Goal: Information Seeking & Learning: Learn about a topic

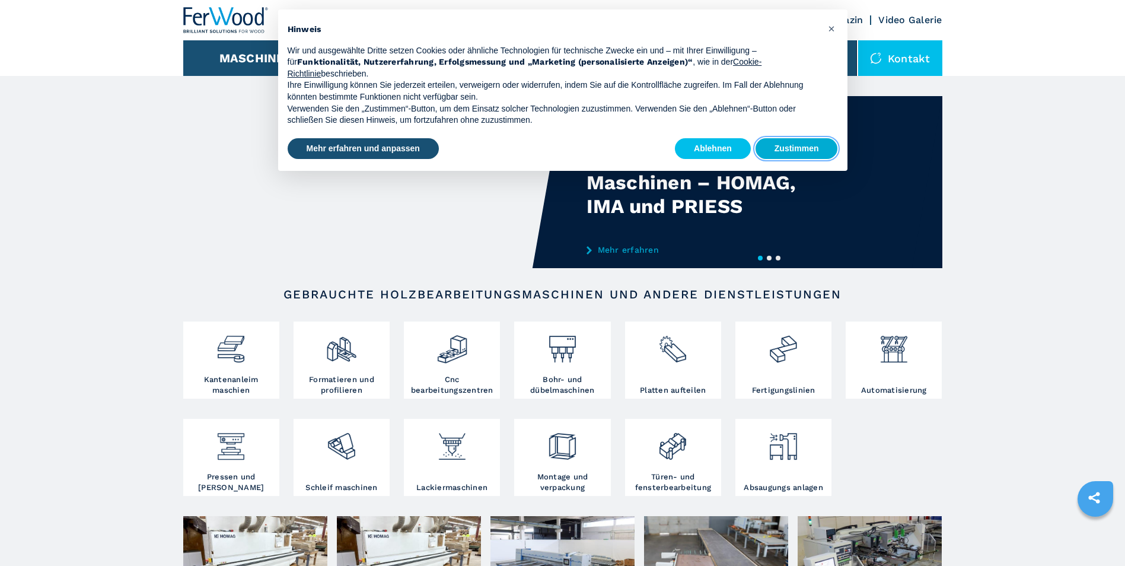
click at [793, 149] on button "Zustimmen" at bounding box center [797, 148] width 82 height 21
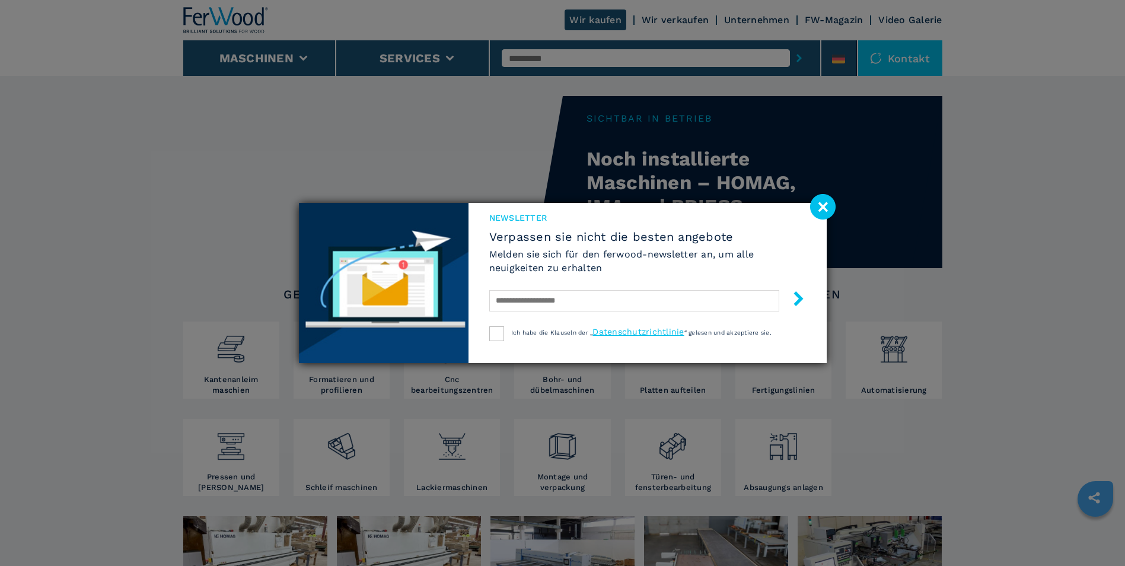
click at [827, 206] on image at bounding box center [823, 207] width 26 height 26
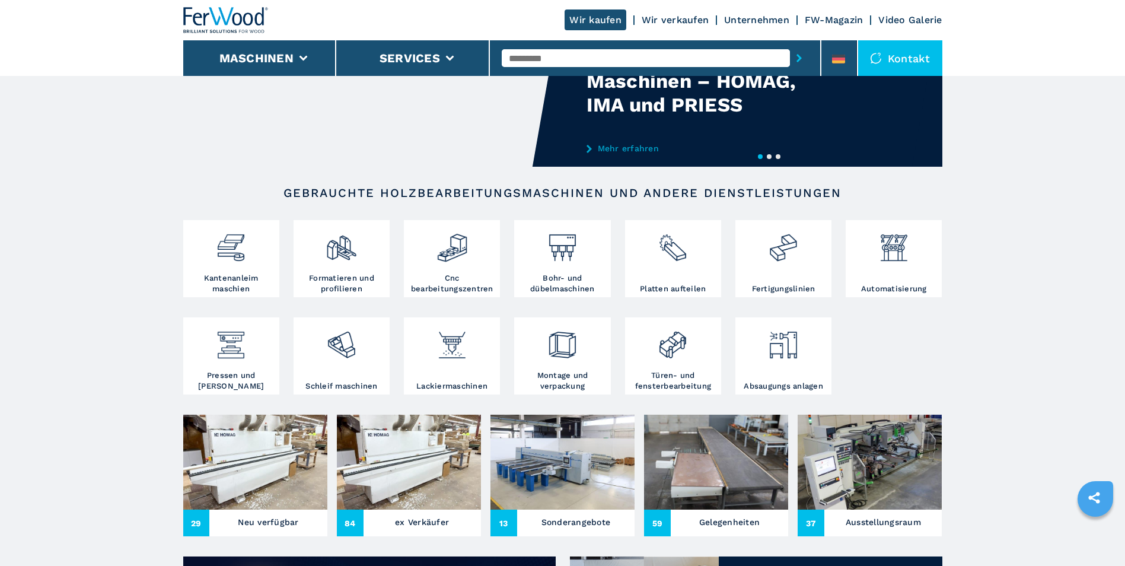
scroll to position [178, 0]
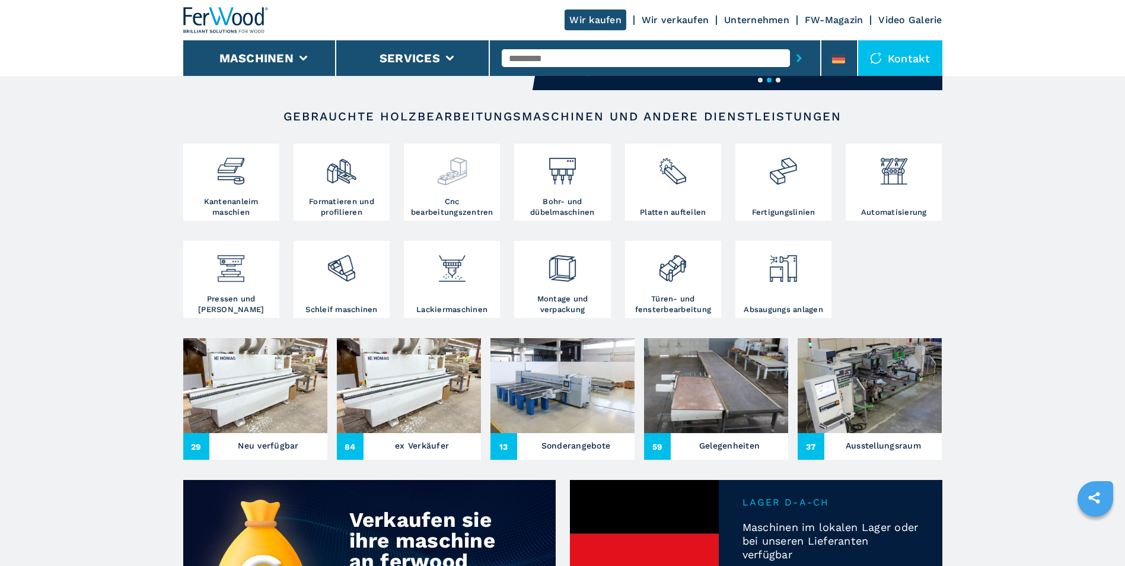
click at [444, 168] on img at bounding box center [452, 167] width 31 height 40
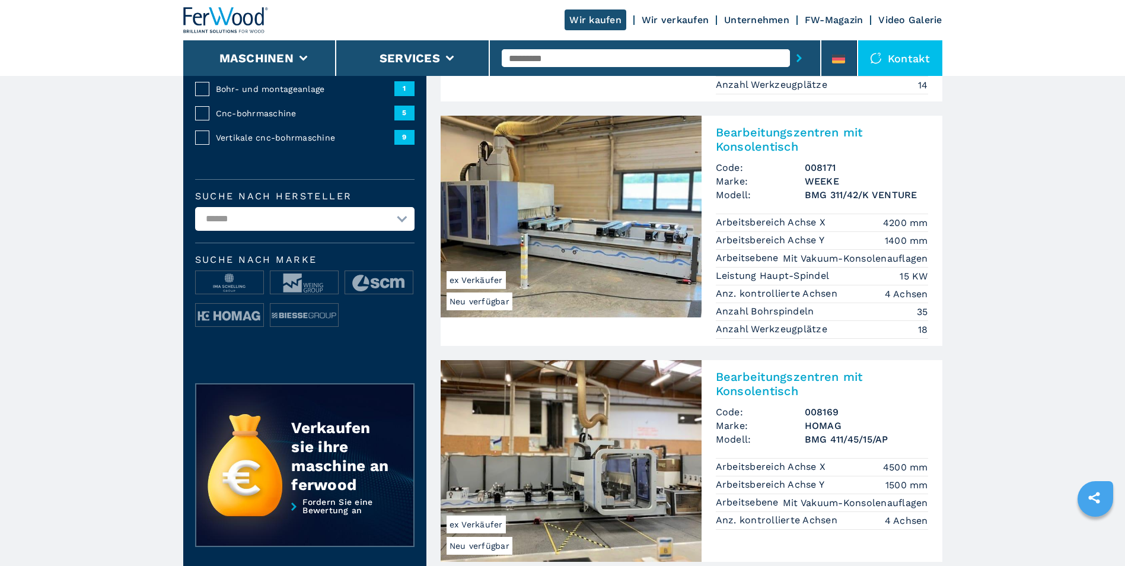
scroll to position [297, 0]
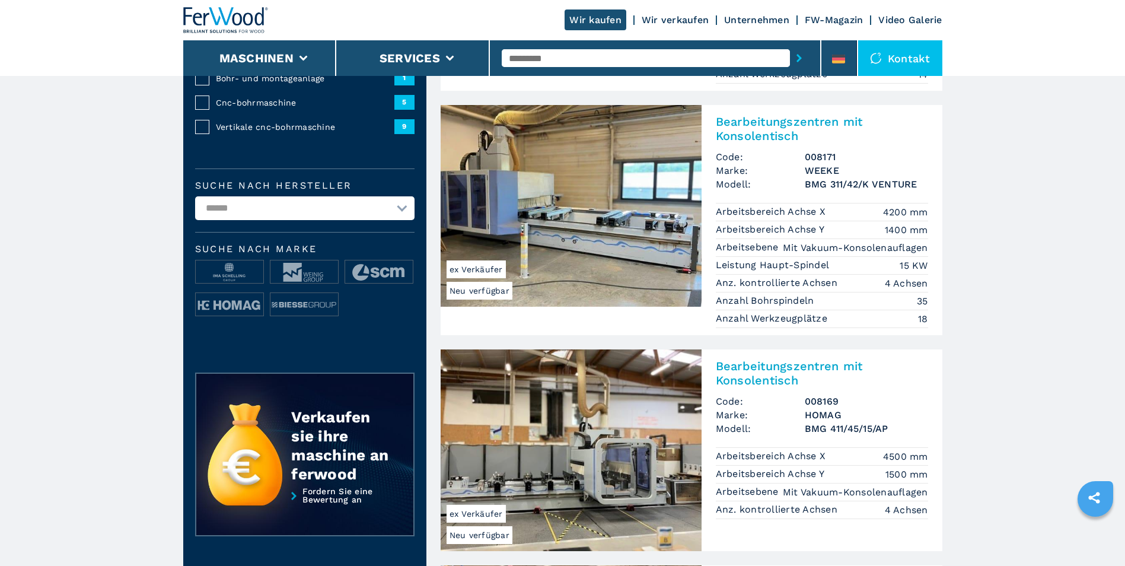
click at [582, 195] on img at bounding box center [571, 206] width 261 height 202
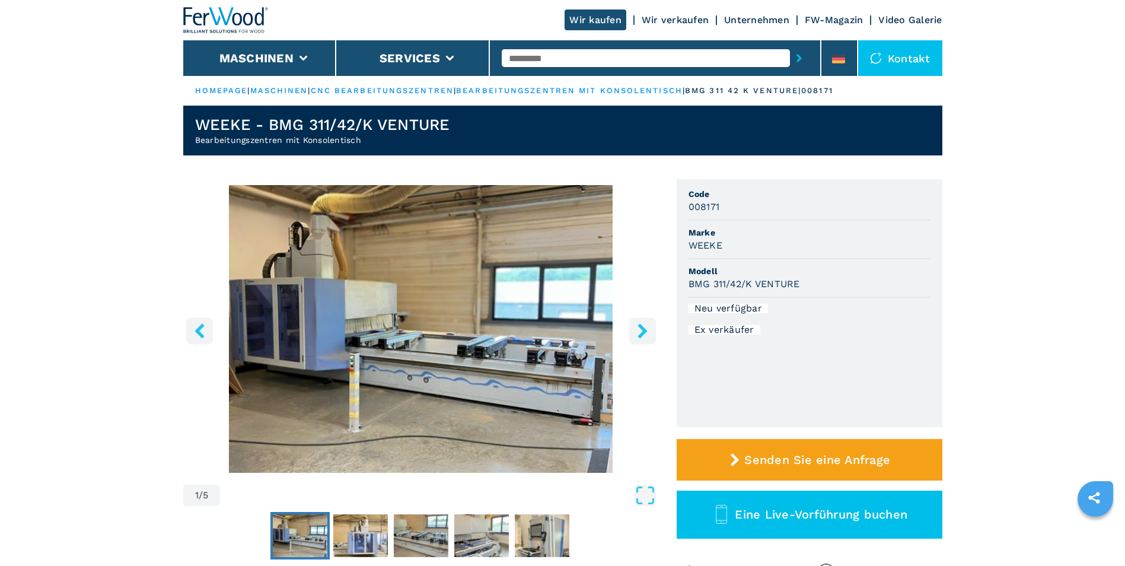
click at [637, 329] on icon "right-button" at bounding box center [642, 330] width 15 height 15
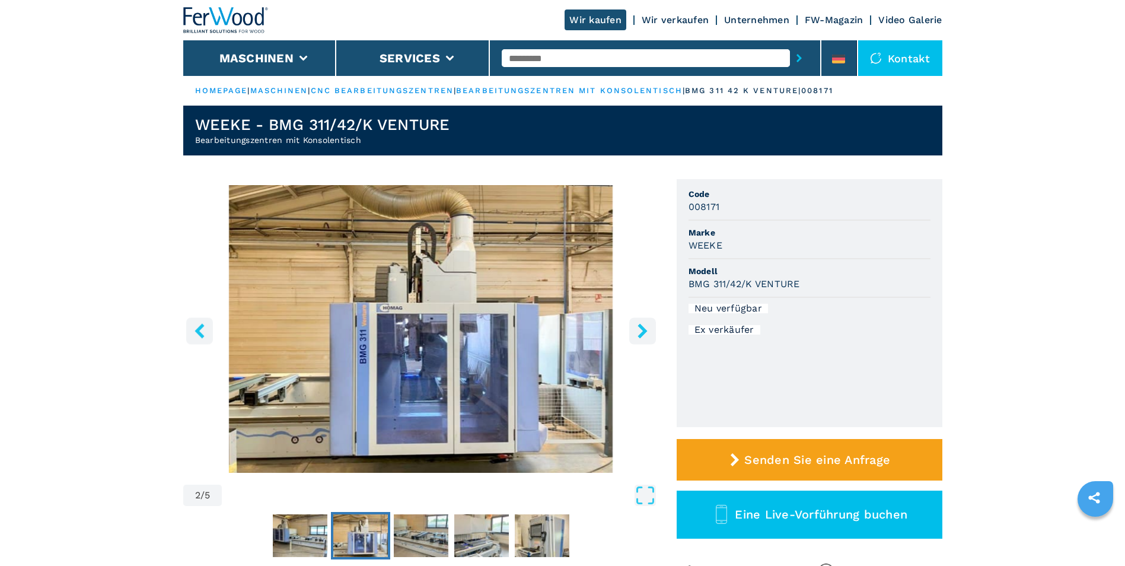
click at [646, 329] on icon "right-button" at bounding box center [642, 330] width 15 height 15
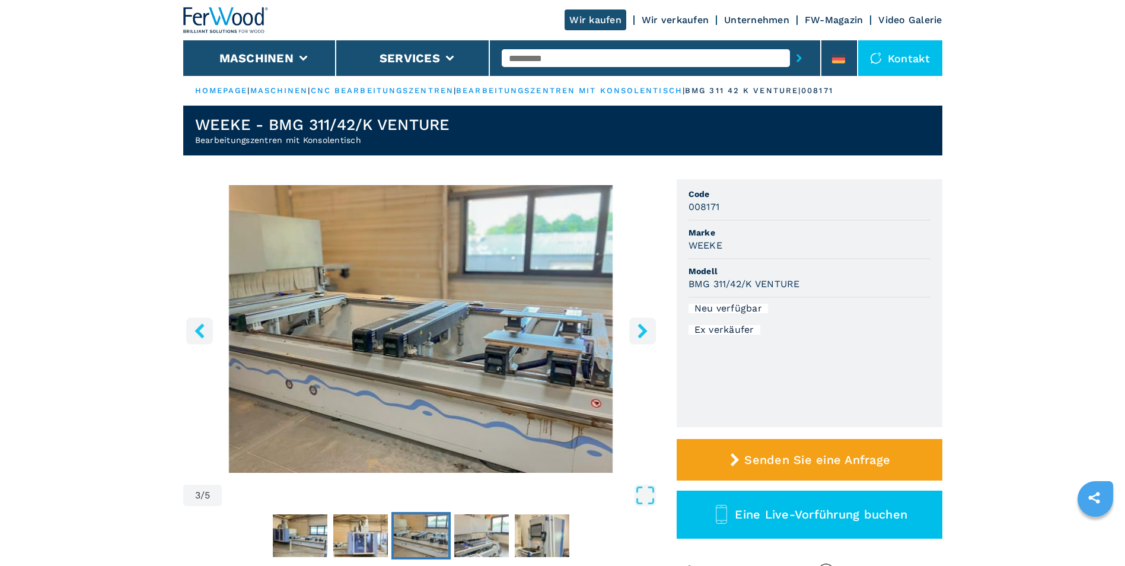
click at [643, 329] on icon "right-button" at bounding box center [642, 330] width 9 height 15
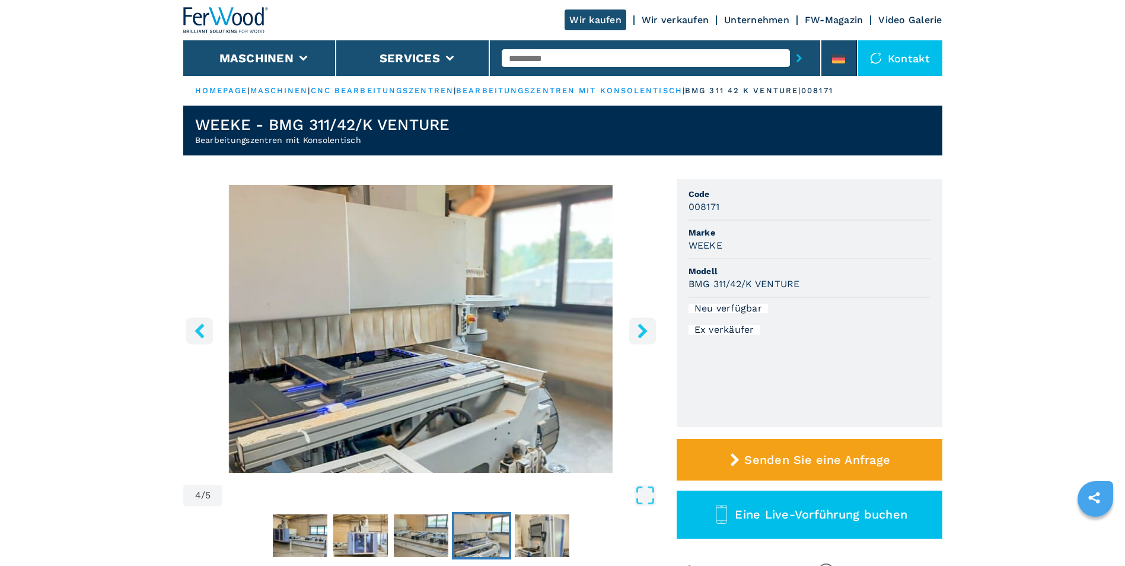
click at [643, 329] on icon "right-button" at bounding box center [642, 330] width 9 height 15
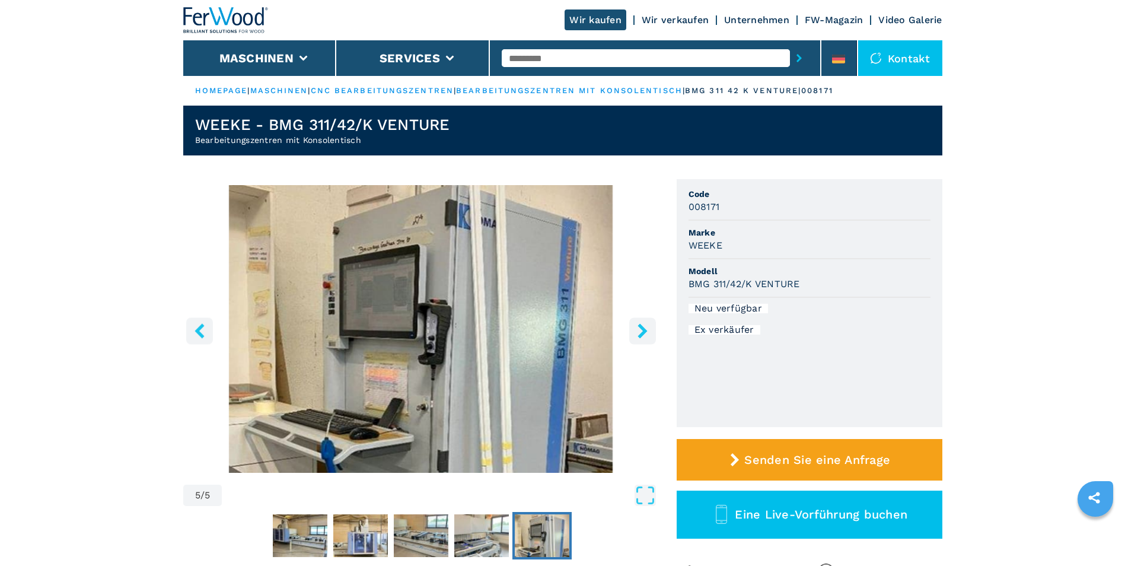
click at [643, 329] on icon "right-button" at bounding box center [642, 330] width 9 height 15
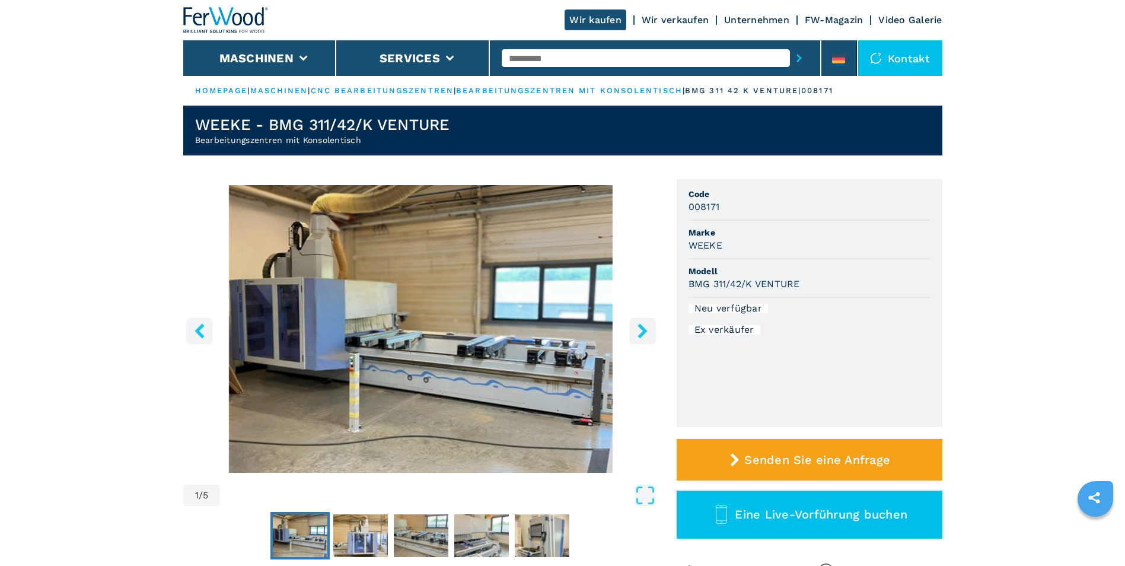
click at [643, 329] on icon "right-button" at bounding box center [642, 330] width 9 height 15
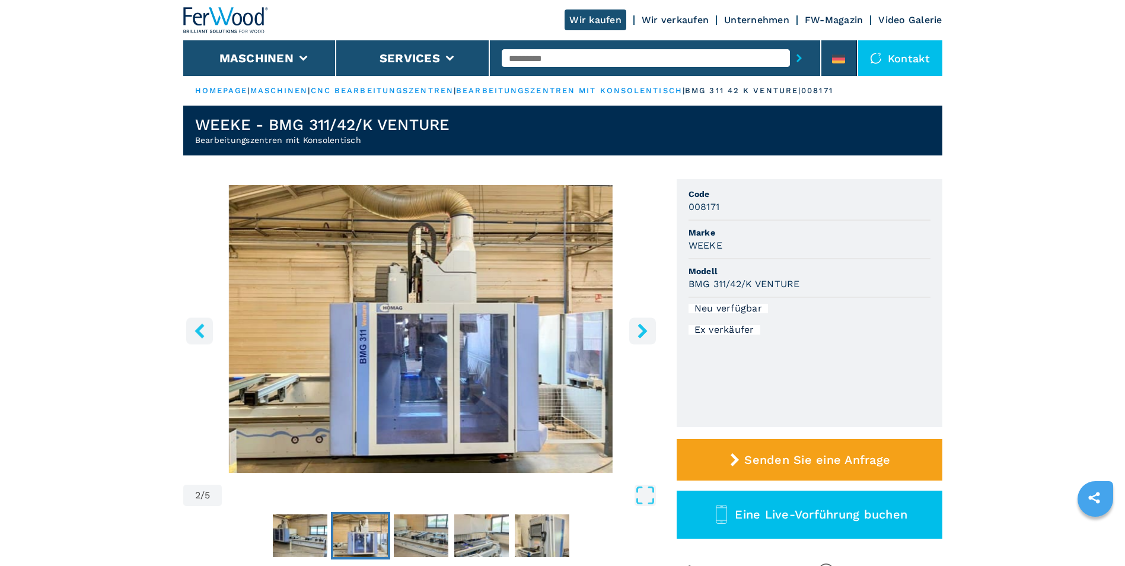
click at [643, 329] on icon "right-button" at bounding box center [642, 330] width 9 height 15
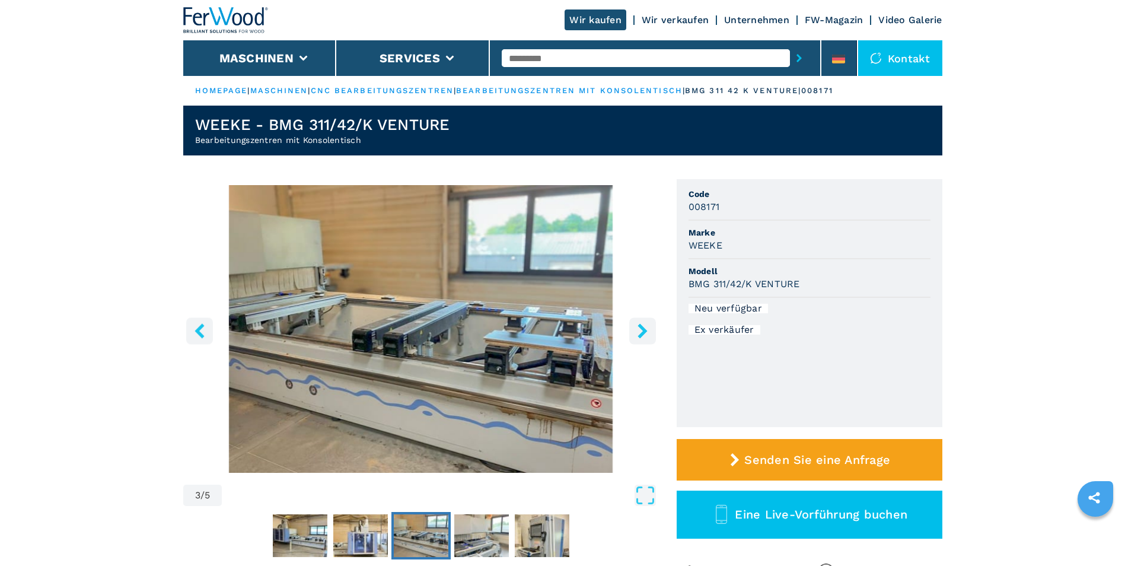
click at [643, 329] on icon "right-button" at bounding box center [642, 330] width 9 height 15
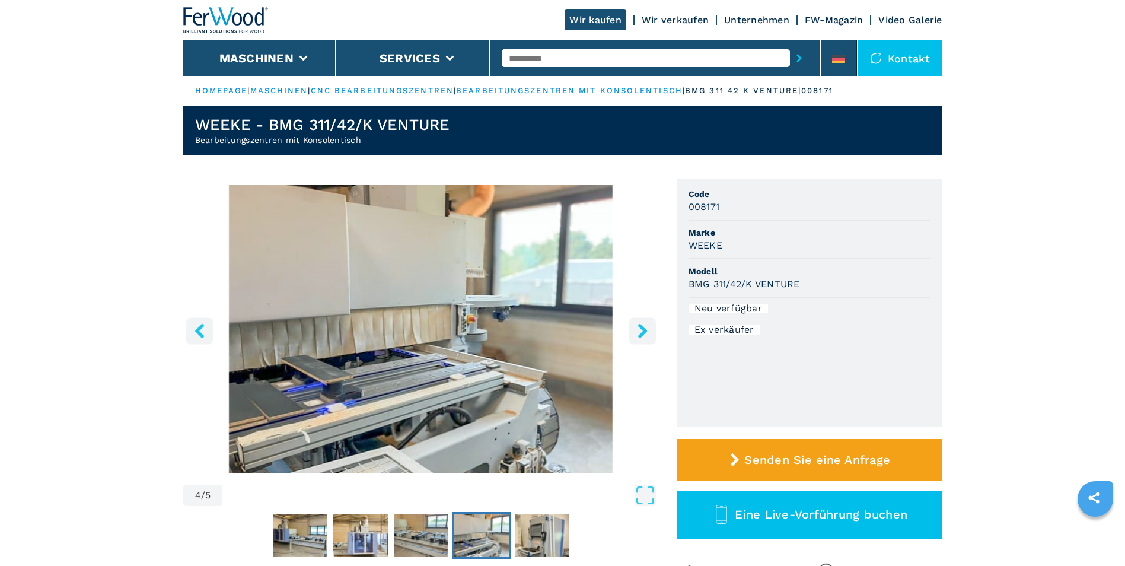
click at [643, 329] on icon "right-button" at bounding box center [642, 330] width 9 height 15
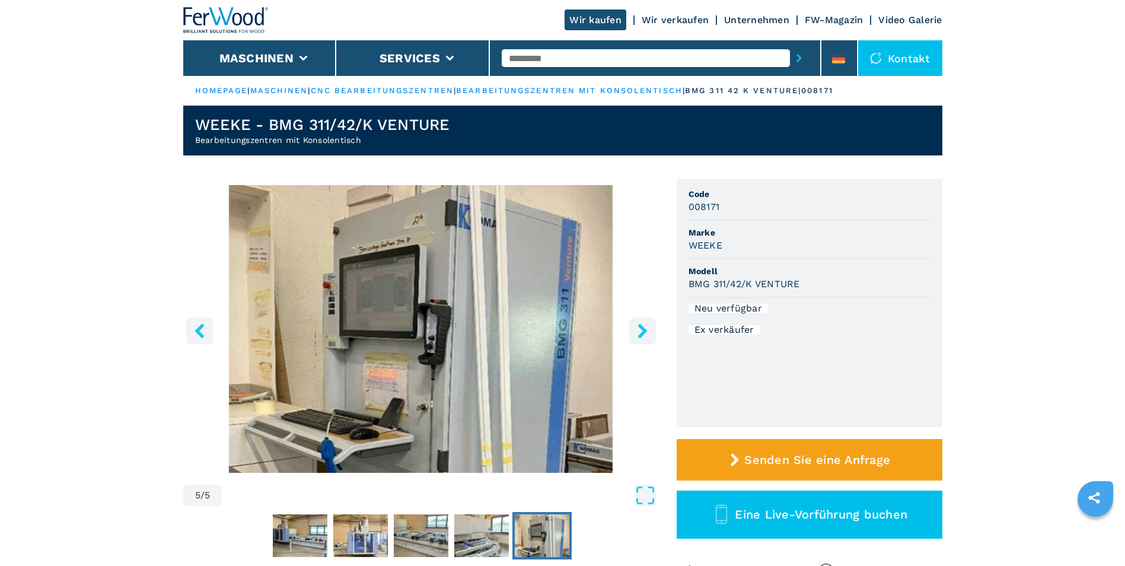
click at [202, 329] on icon "left-button" at bounding box center [199, 330] width 15 height 15
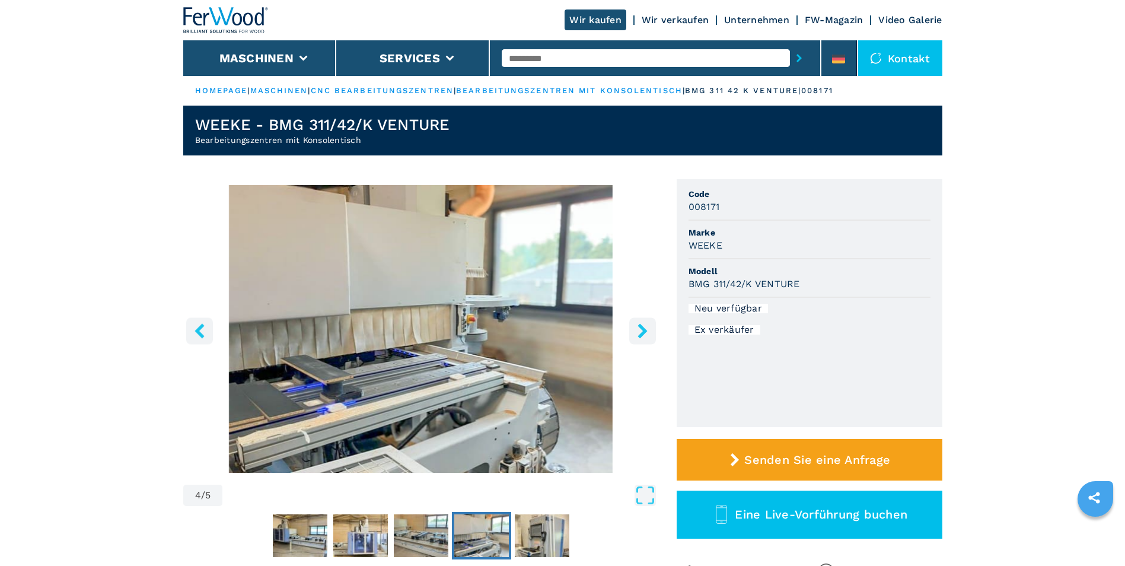
click at [202, 329] on icon "left-button" at bounding box center [199, 330] width 15 height 15
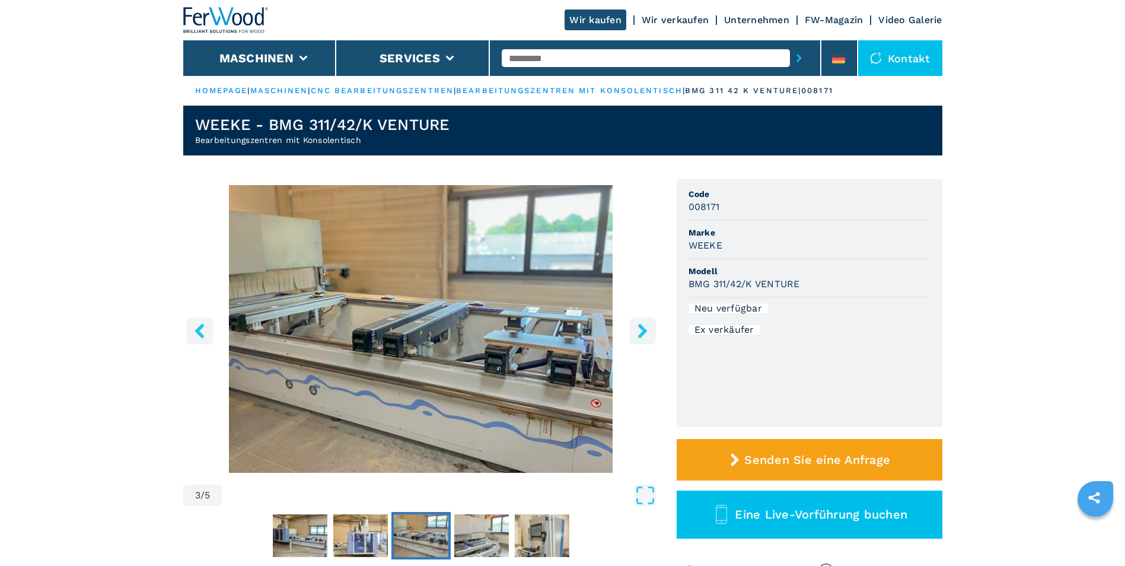
click at [202, 329] on icon "left-button" at bounding box center [199, 330] width 15 height 15
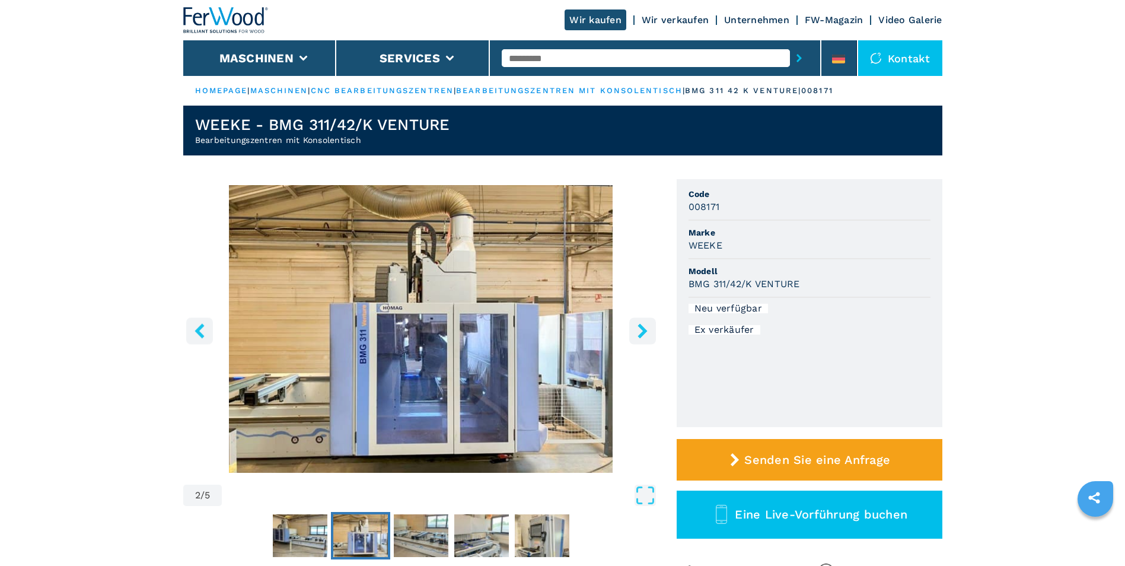
click at [203, 329] on icon "left-button" at bounding box center [199, 330] width 15 height 15
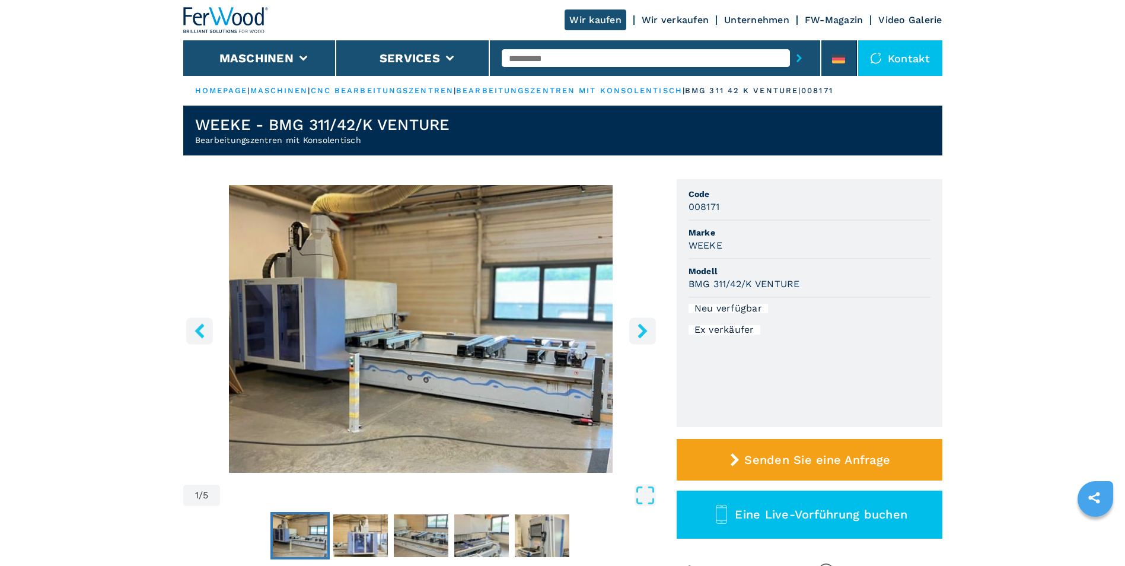
click at [203, 329] on icon "left-button" at bounding box center [199, 330] width 15 height 15
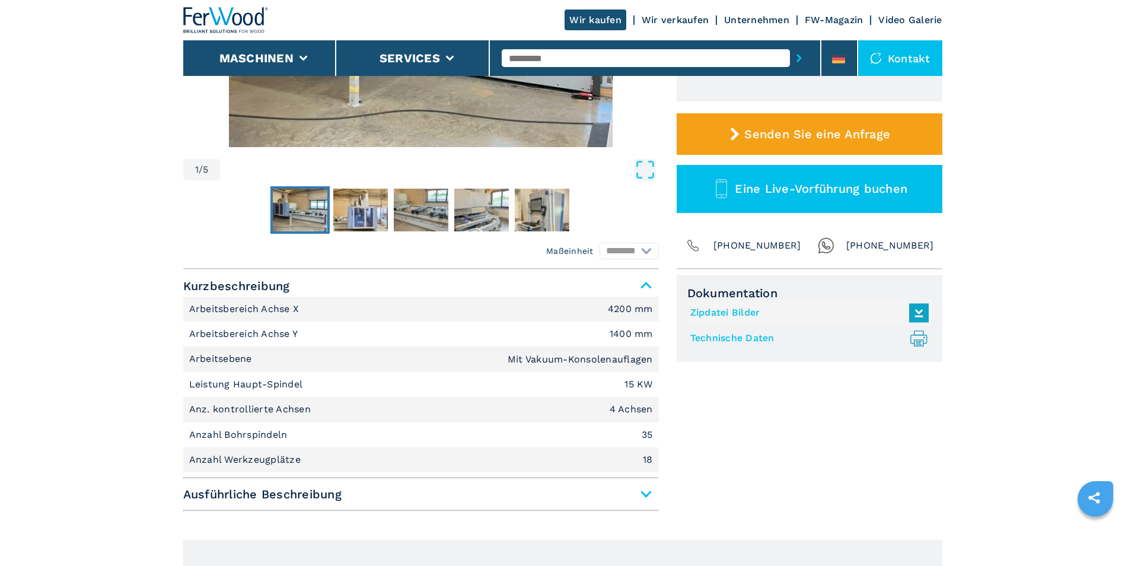
scroll to position [356, 0]
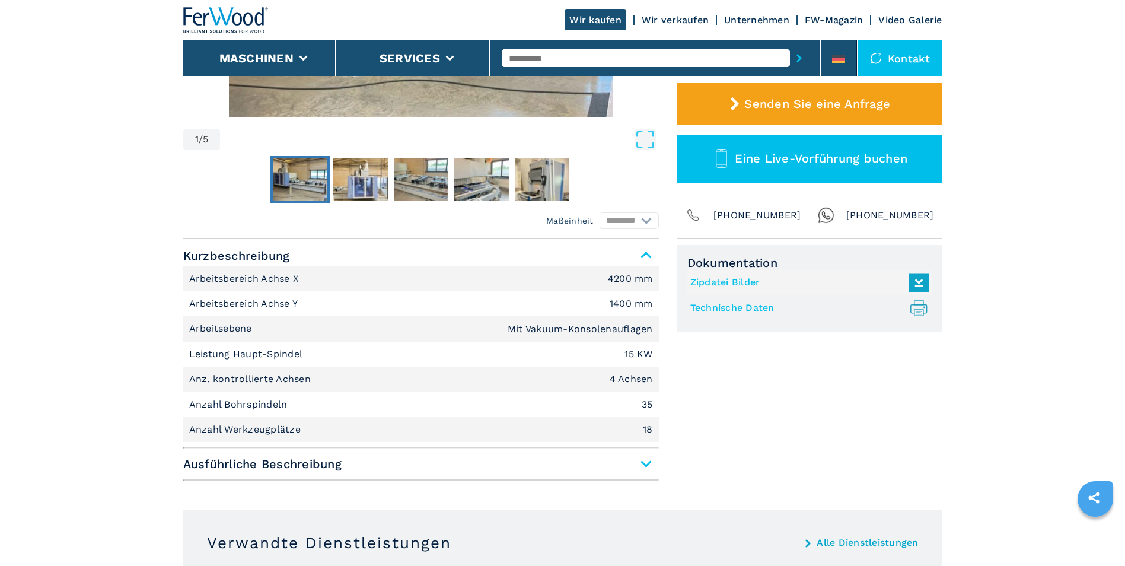
click at [649, 461] on span "Ausführliche Beschreibung" at bounding box center [421, 463] width 476 height 21
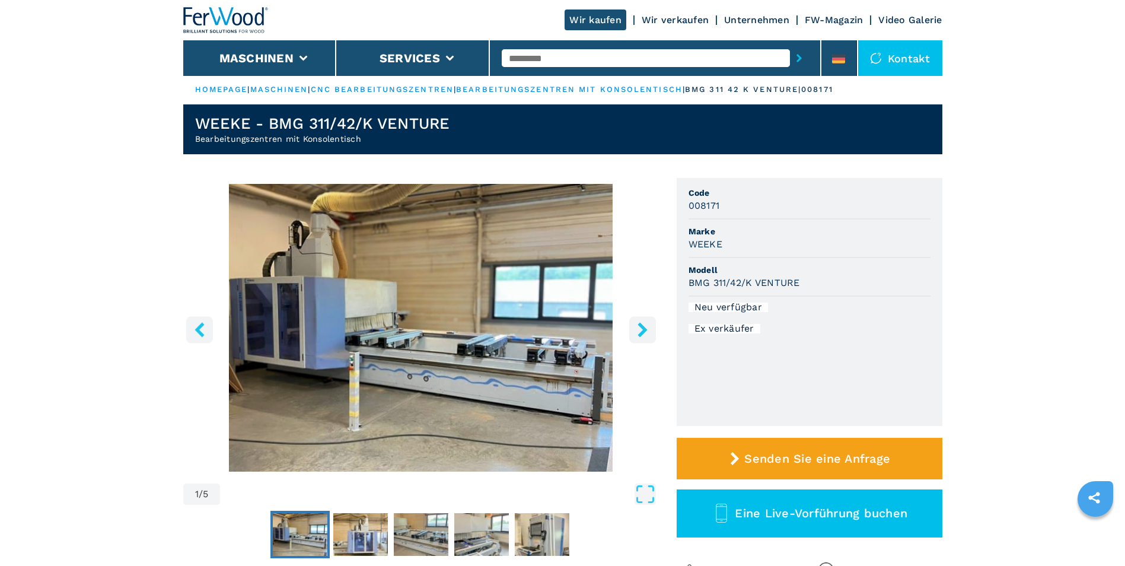
scroll to position [0, 0]
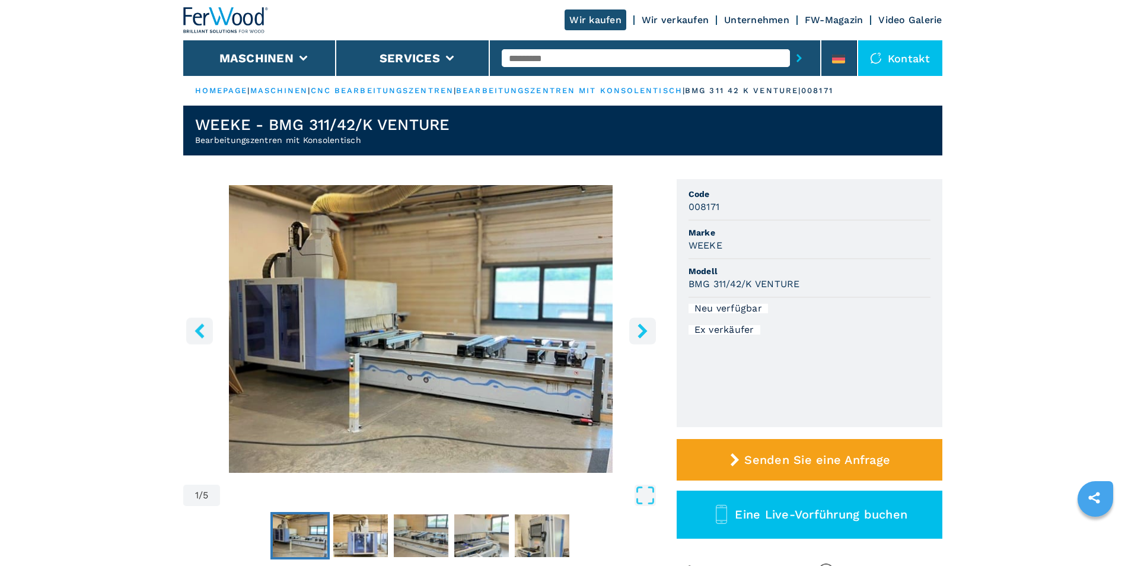
click at [640, 325] on icon "right-button" at bounding box center [642, 330] width 9 height 15
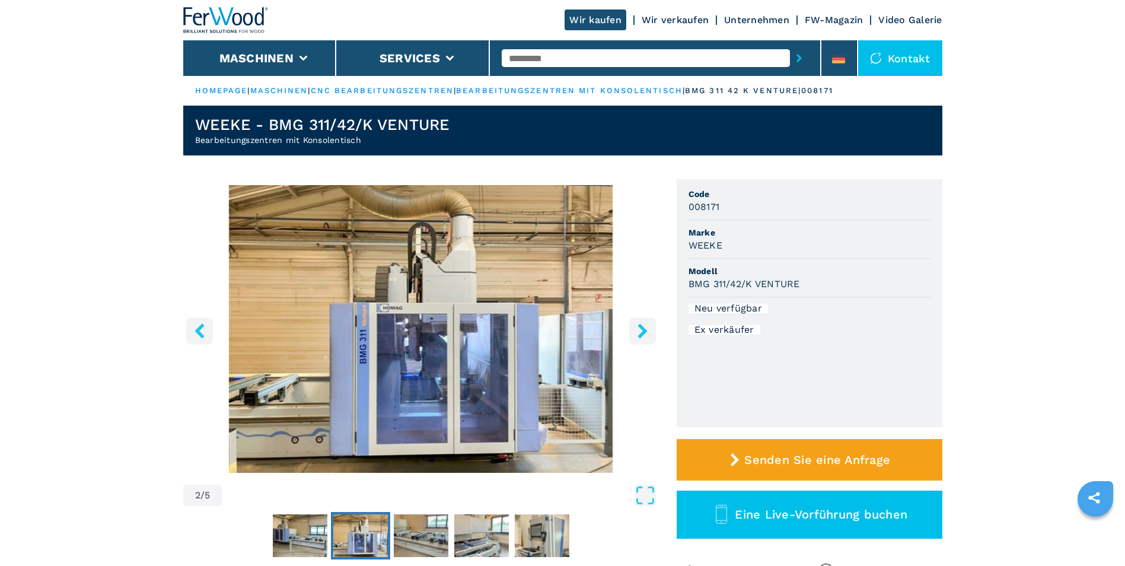
click at [656, 266] on img "Go to Slide 2" at bounding box center [421, 329] width 476 height 288
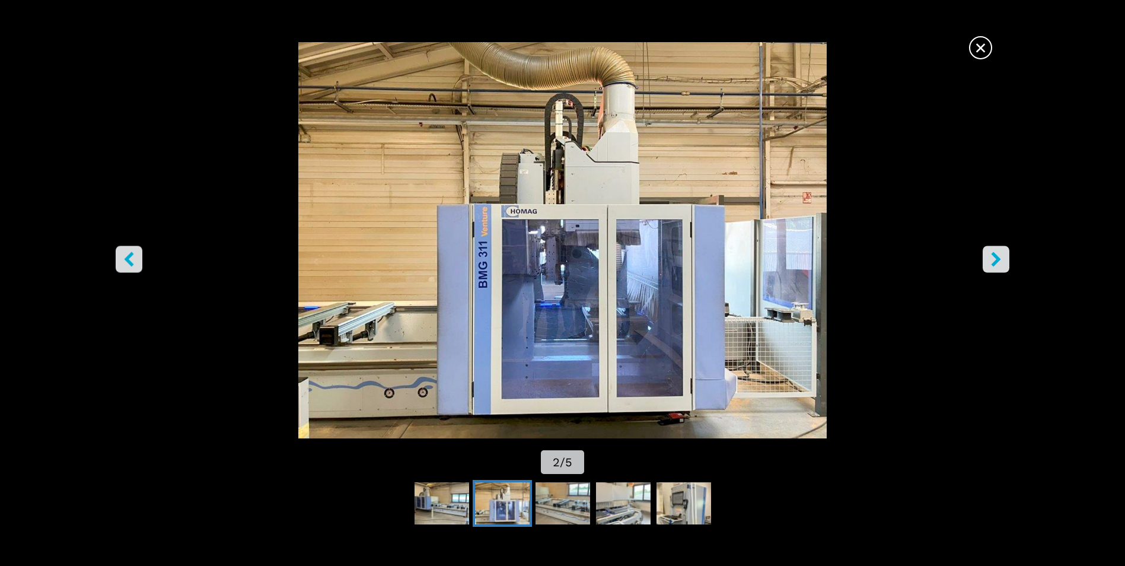
click at [991, 255] on icon "right-button" at bounding box center [996, 259] width 15 height 15
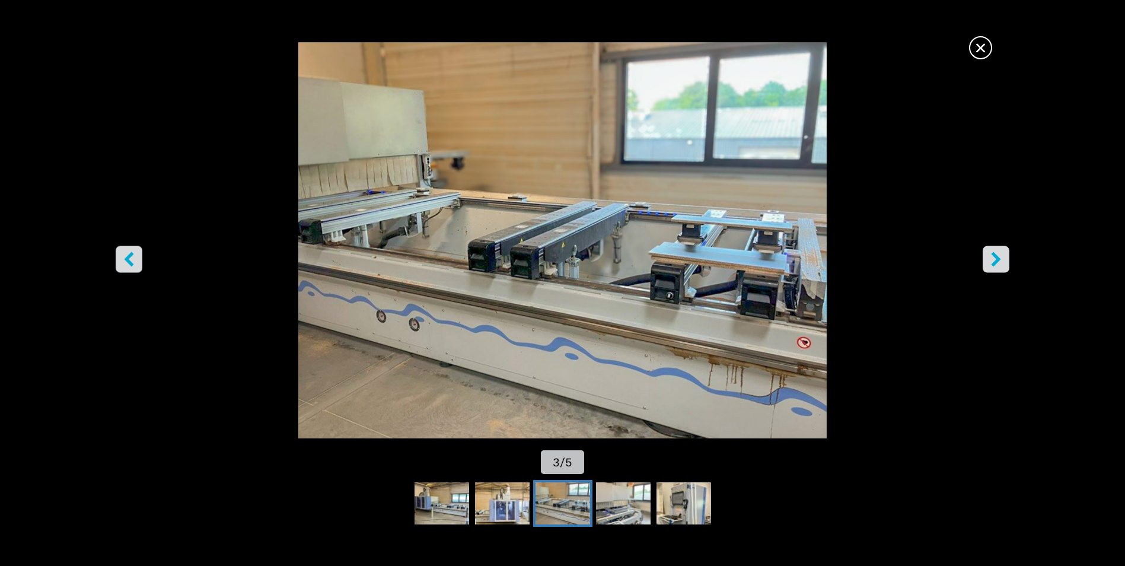
click at [994, 255] on icon "right-button" at bounding box center [996, 259] width 9 height 15
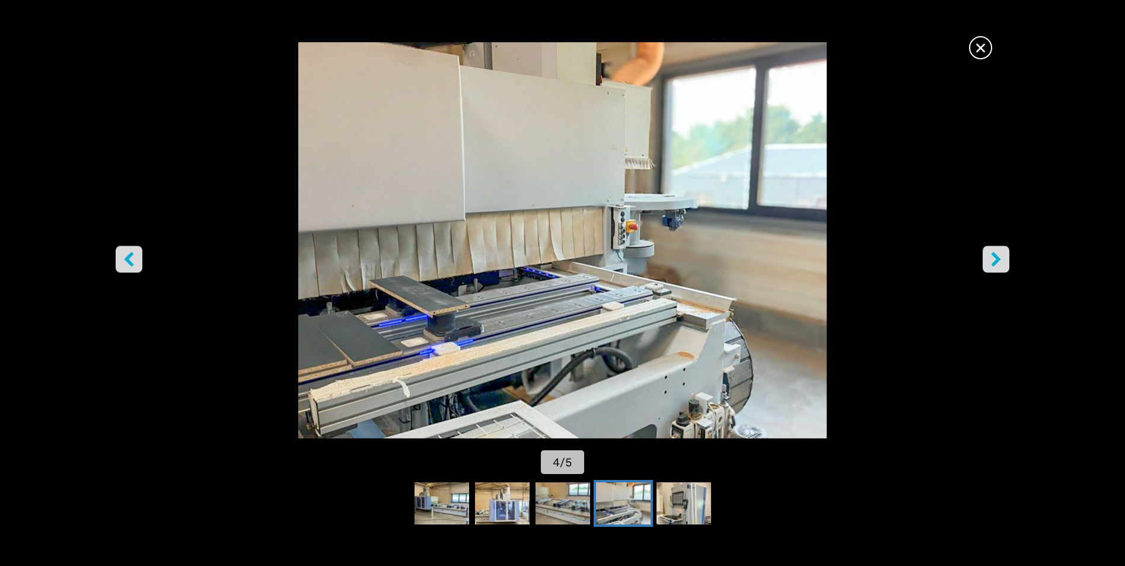
click at [995, 253] on icon "right-button" at bounding box center [996, 259] width 15 height 15
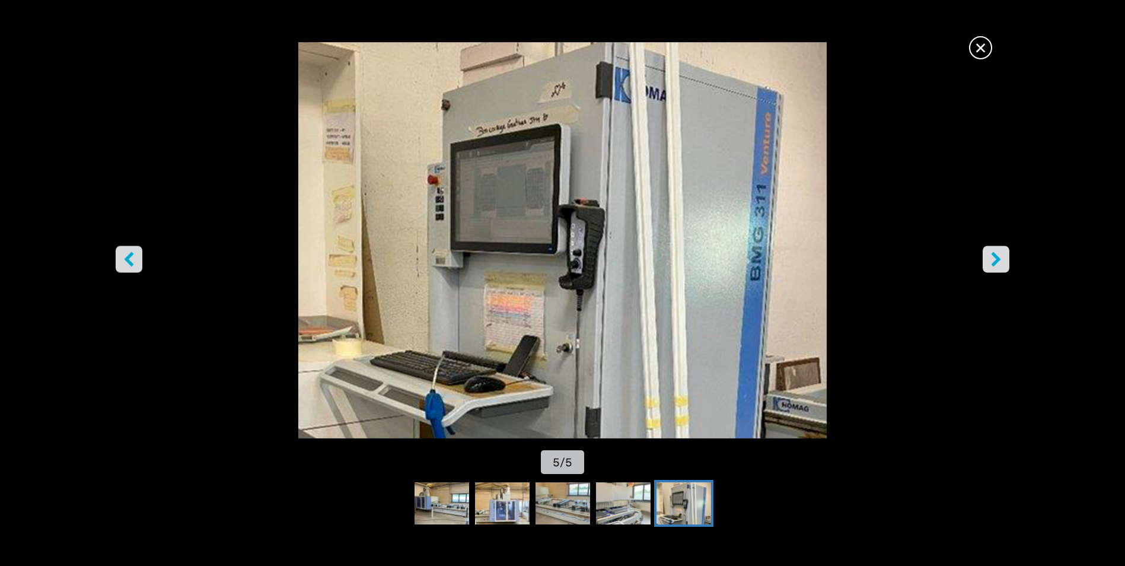
click at [995, 260] on icon "right-button" at bounding box center [996, 259] width 15 height 15
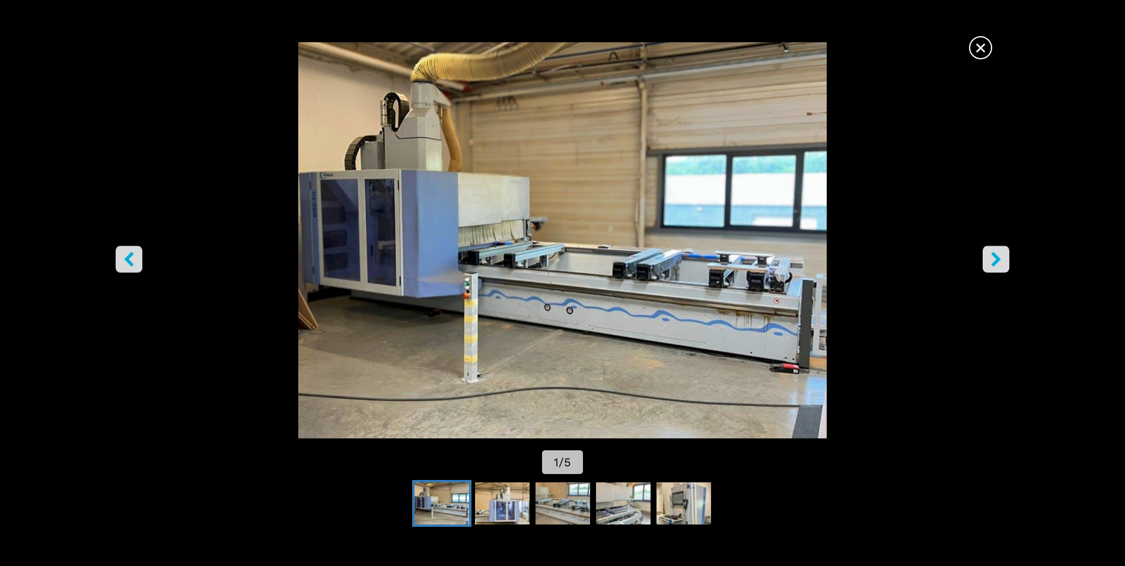
click at [995, 260] on icon "right-button" at bounding box center [996, 259] width 15 height 15
